Goal: Obtain resource: Download file/media

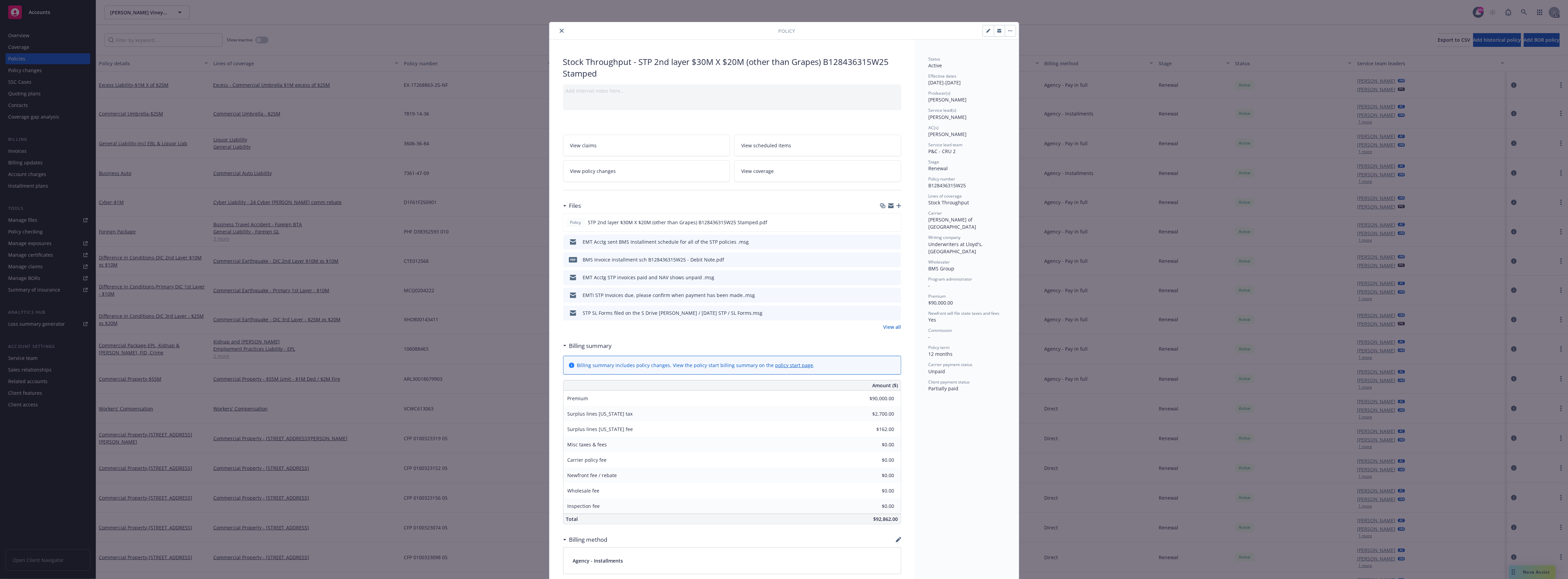
click at [563, 30] on div at bounding box center [665, 30] width 226 height 8
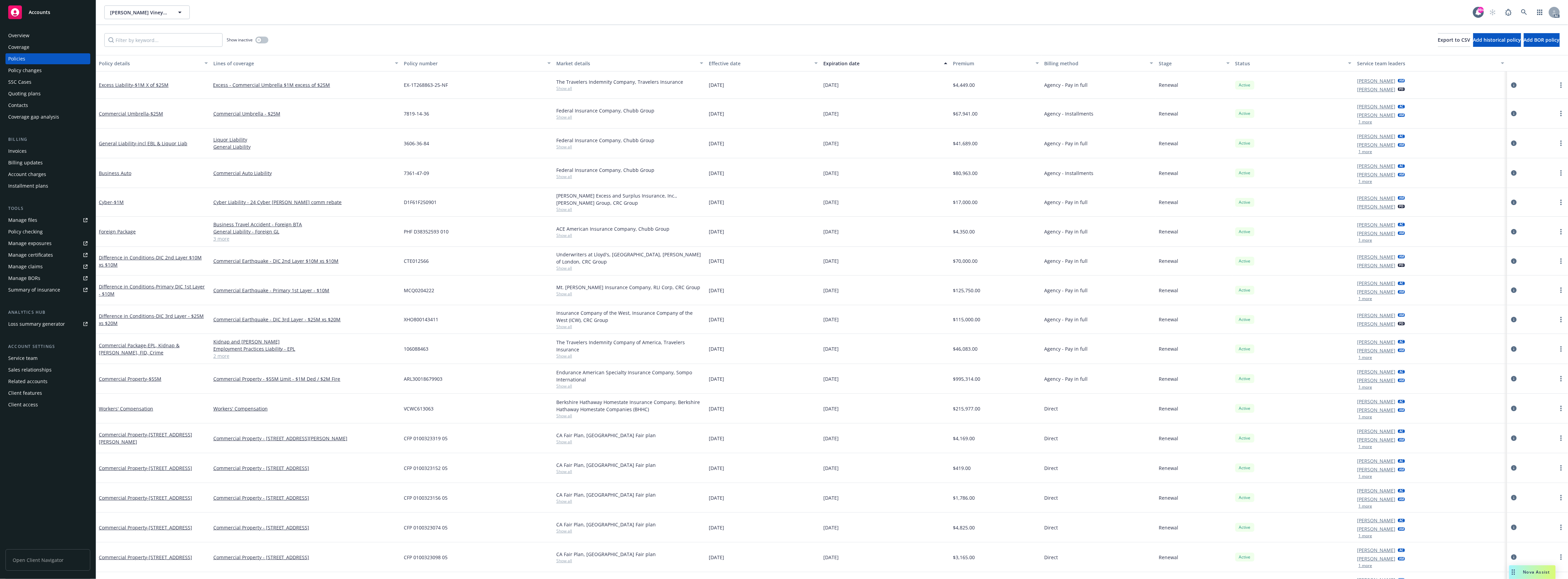
click at [561, 30] on div "Show inactive Export to CSV Add historical policy Add BOR policy" at bounding box center [832, 40] width 1472 height 30
click at [1525, 11] on icon at bounding box center [1524, 12] width 6 height 6
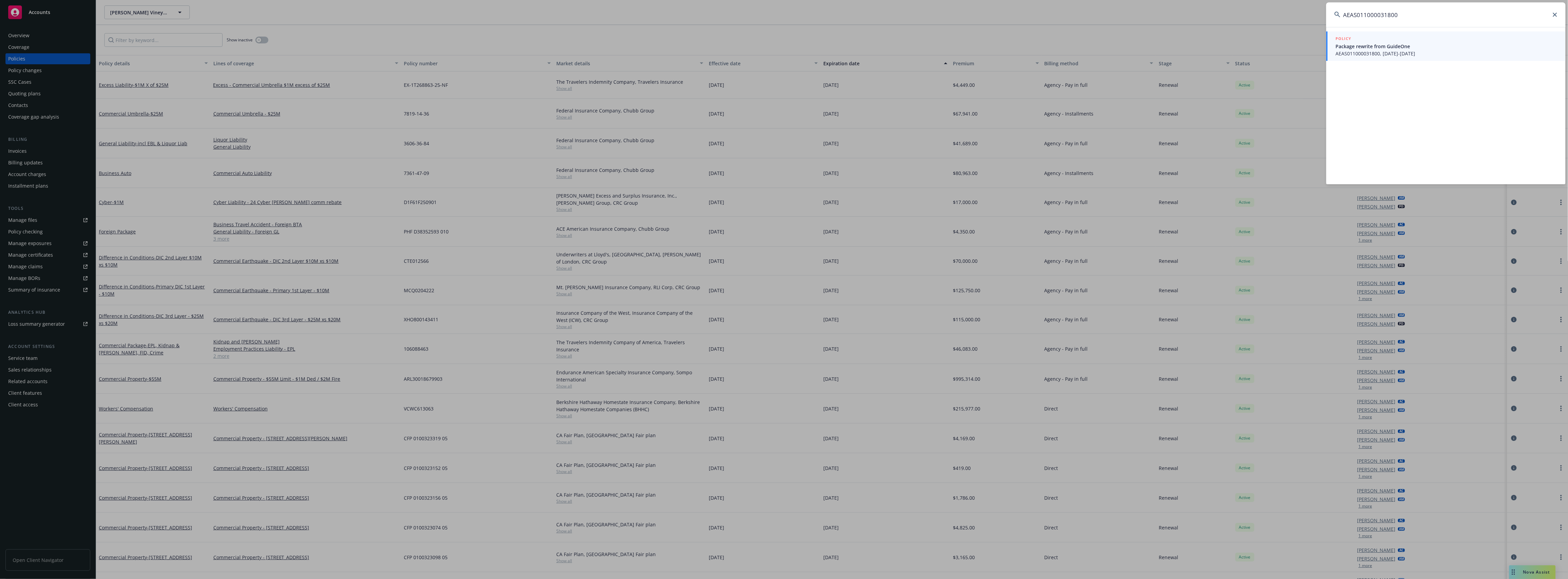
type input "AEAS011000031800"
click at [1392, 54] on span "AEAS011000031800, [DATE]-[DATE]" at bounding box center [1447, 54] width 222 height 7
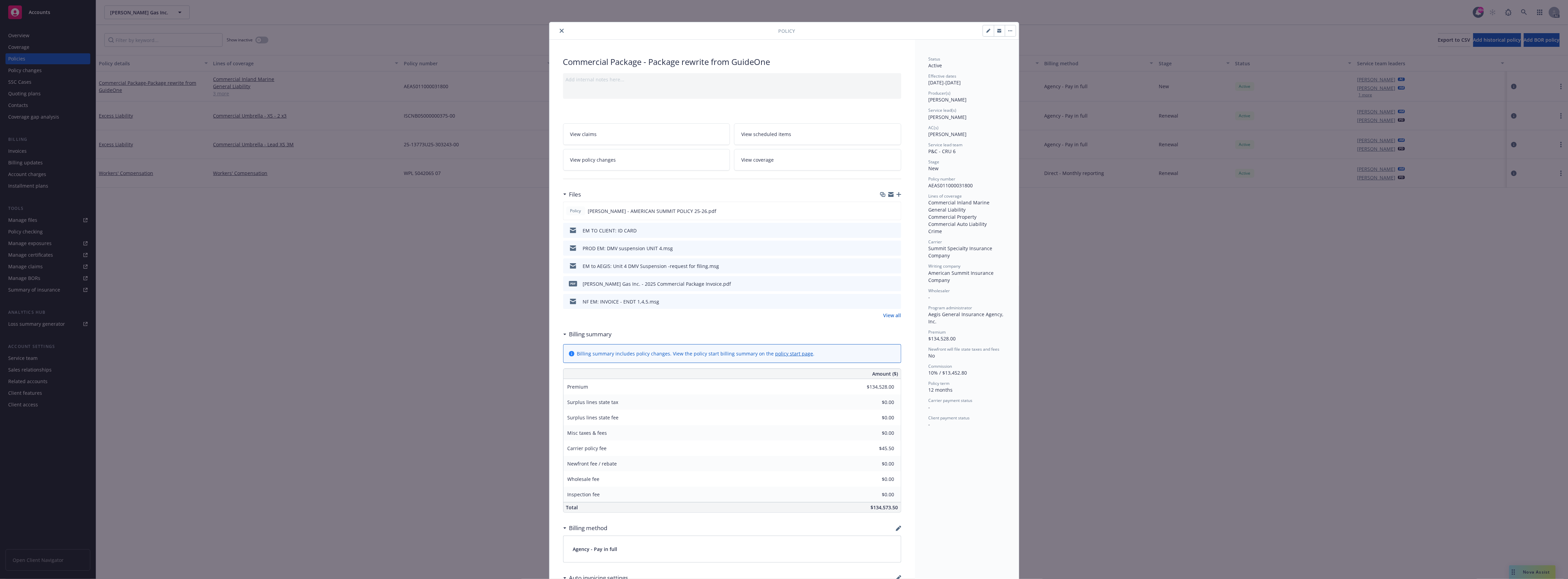
click at [893, 315] on link "View all" at bounding box center [892, 315] width 18 height 7
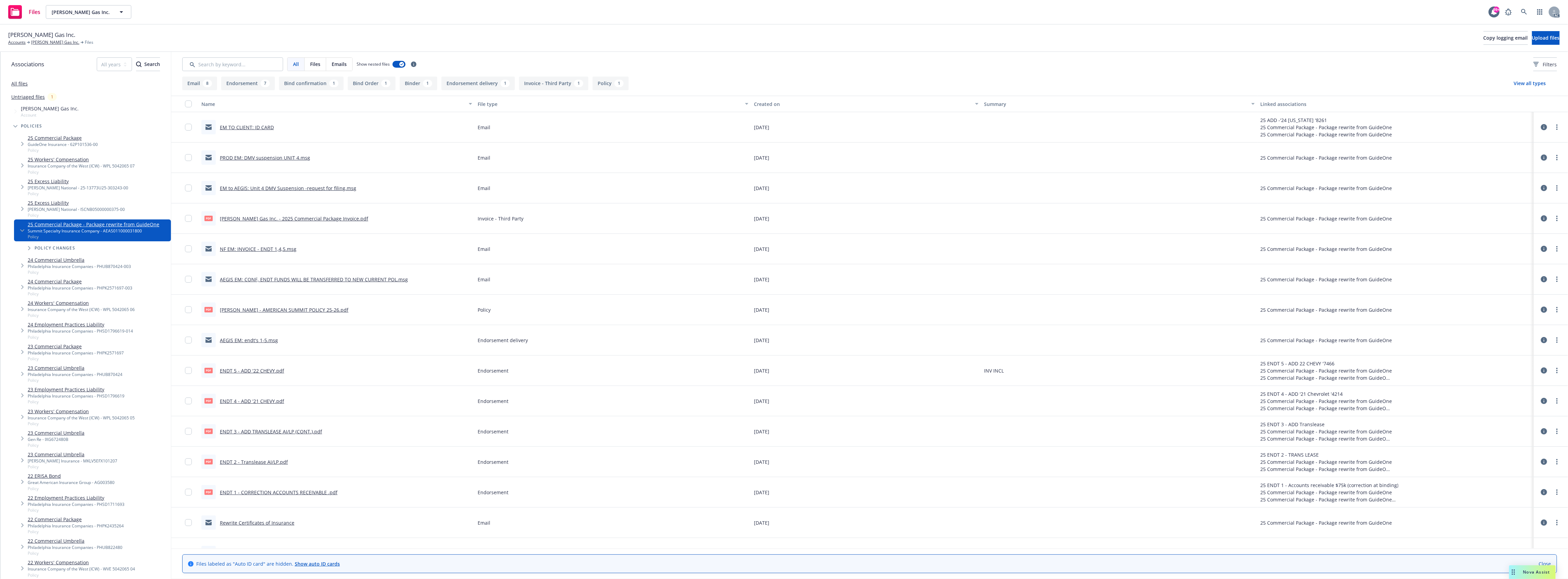
click at [272, 217] on link "[PERSON_NAME] Gas Inc. - 2025 Commercial Package Invoice.pdf" at bounding box center [294, 218] width 149 height 7
